Goal: Information Seeking & Learning: Learn about a topic

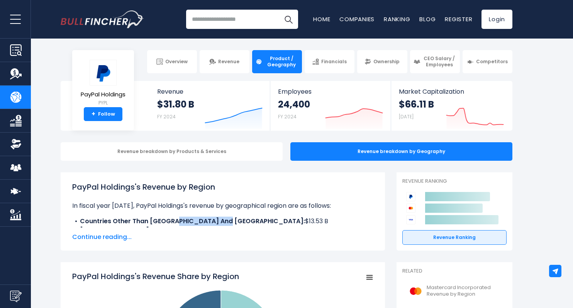
drag, startPoint x: 173, startPoint y: 222, endPoint x: 221, endPoint y: 221, distance: 48.6
click at [221, 221] on b "Countries Other Than [GEOGRAPHIC_DATA] And [GEOGRAPHIC_DATA]:" at bounding box center [192, 221] width 225 height 9
copy b "[GEOGRAPHIC_DATA]"
click at [112, 238] on span "Continue reading..." at bounding box center [222, 237] width 301 height 9
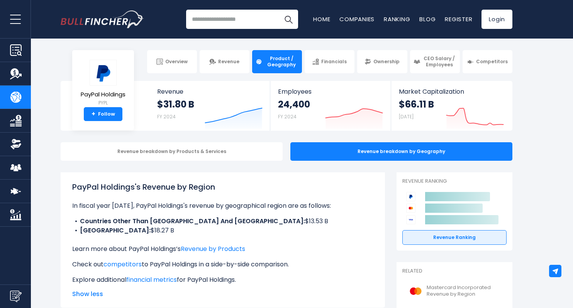
scroll to position [77, 0]
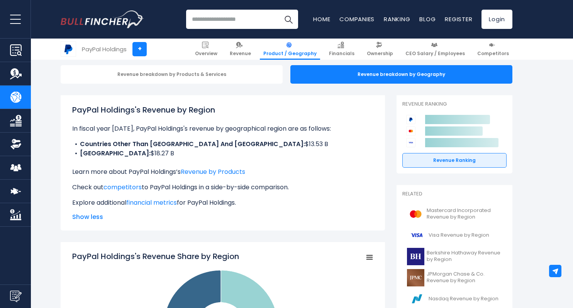
click at [286, 142] on li "Countries Other Than [GEOGRAPHIC_DATA] And [GEOGRAPHIC_DATA]: $13.53 B" at bounding box center [222, 144] width 301 height 9
click at [236, 174] on link "Revenue by Products" at bounding box center [213, 171] width 64 height 9
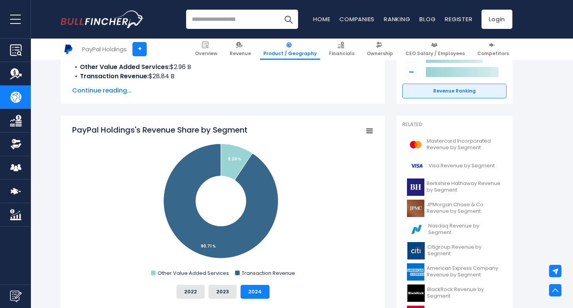
scroll to position [116, 0]
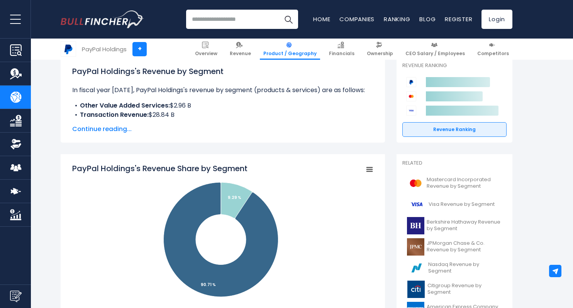
click at [117, 128] on span "Continue reading..." at bounding box center [222, 129] width 301 height 9
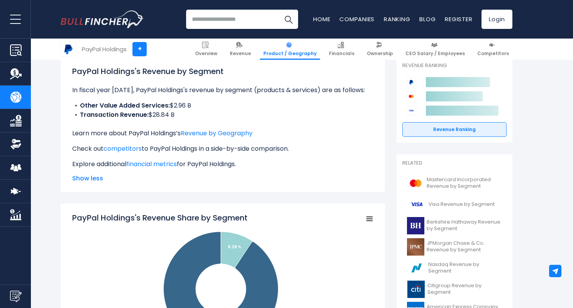
click at [374, 105] on div "PayPal Holdings's Revenue by Segment In fiscal year 2024, PayPal Holdings's rev…" at bounding box center [223, 124] width 324 height 135
